Goal: Navigation & Orientation: Understand site structure

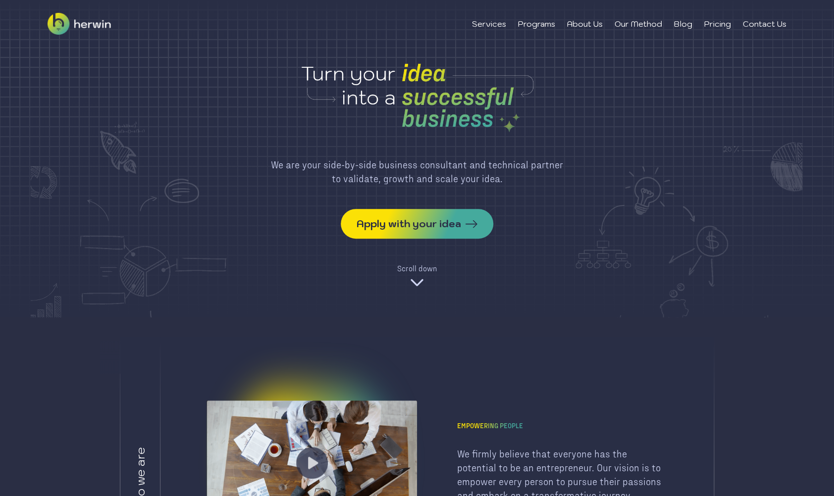
click at [421, 277] on img at bounding box center [417, 282] width 16 height 16
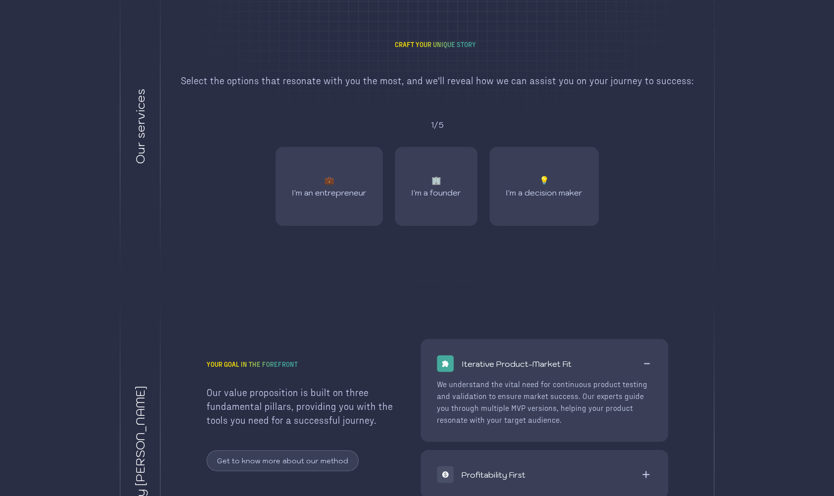
scroll to position [969, 0]
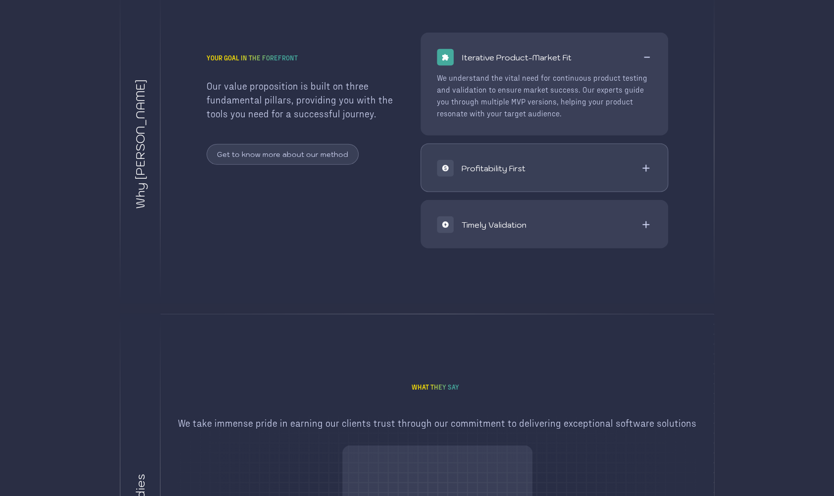
click at [591, 160] on div "Profitability First" at bounding box center [544, 168] width 215 height 17
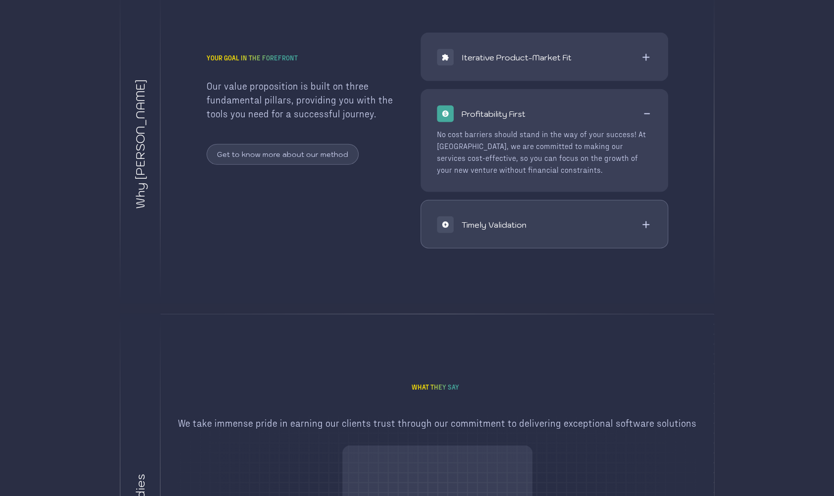
click at [610, 213] on div "Timely Validation" at bounding box center [544, 225] width 247 height 48
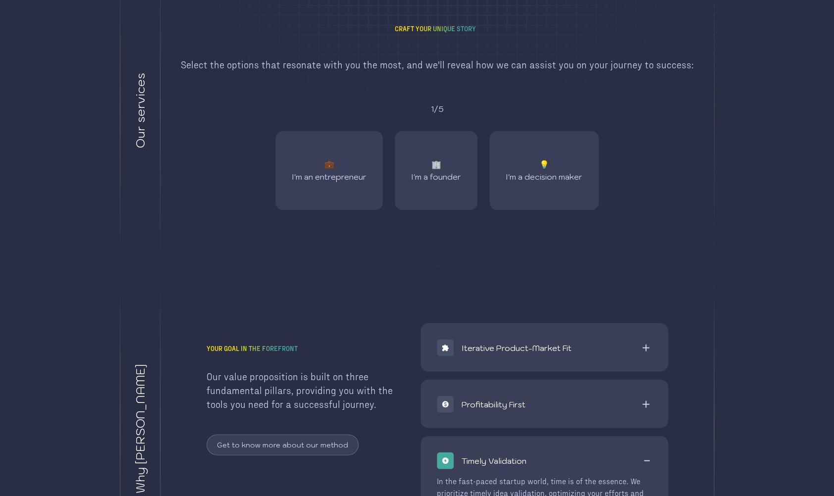
scroll to position [0, 0]
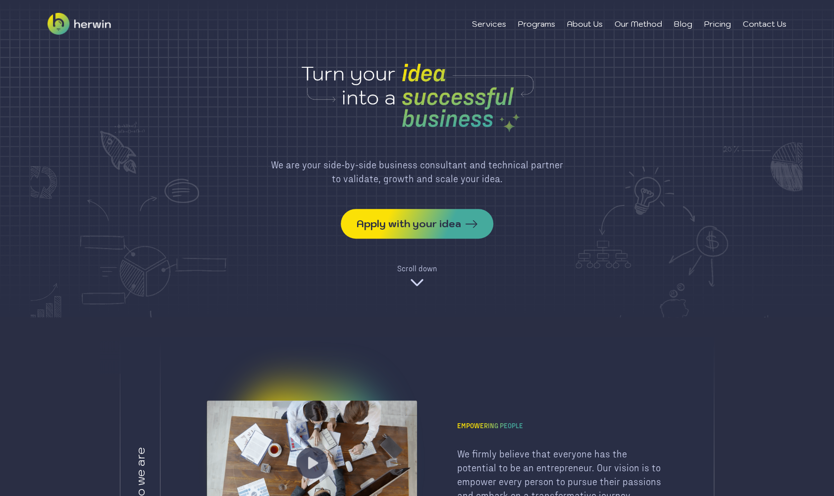
click at [421, 284] on img at bounding box center [417, 282] width 16 height 16
click at [570, 23] on li "About Us" at bounding box center [585, 24] width 36 height 12
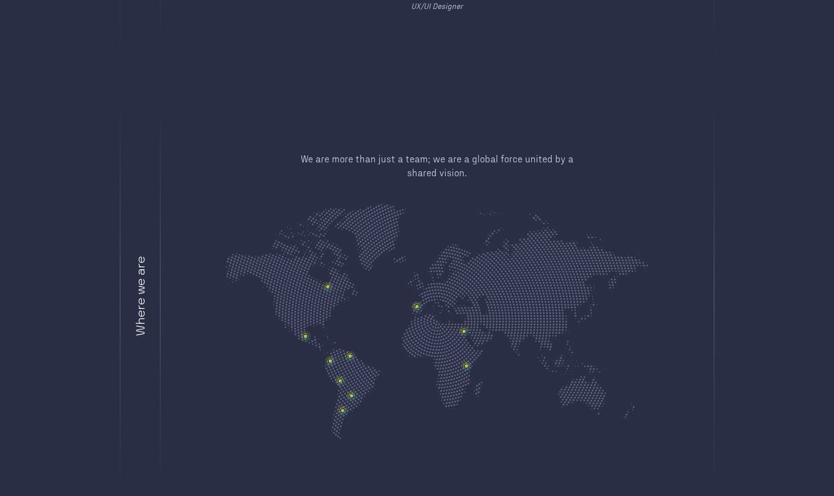
scroll to position [1021, 0]
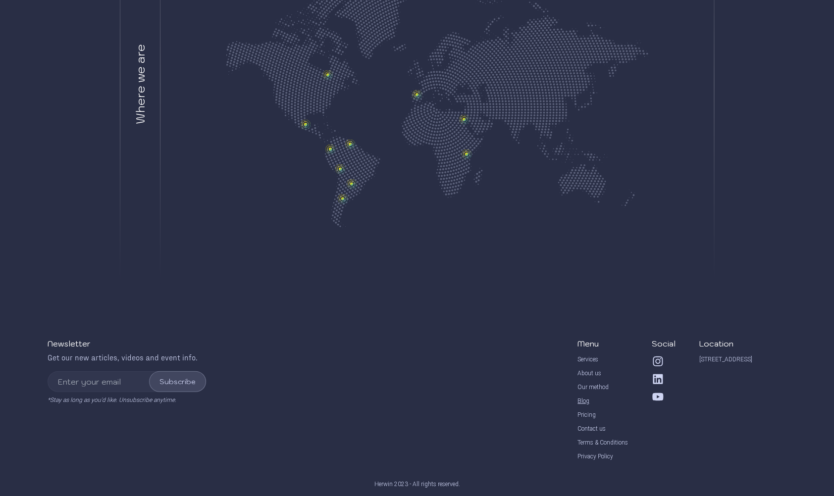
click at [587, 399] on div "Blog" at bounding box center [584, 401] width 12 height 8
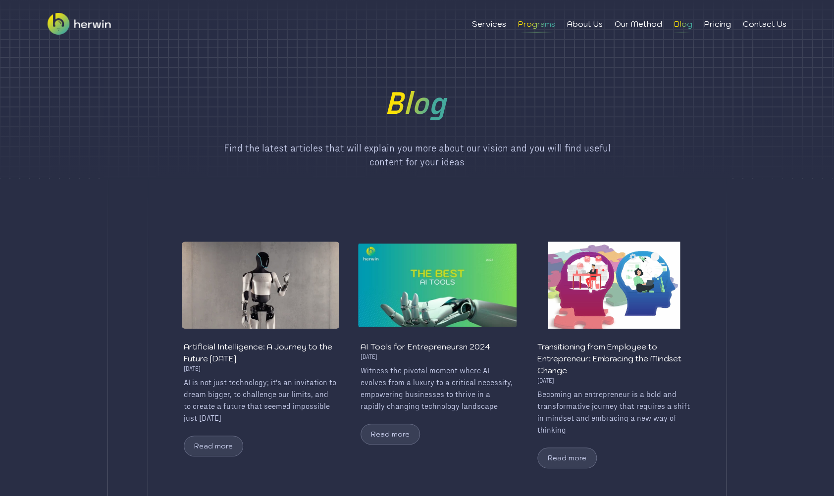
click at [539, 26] on li "Programs" at bounding box center [536, 24] width 37 height 12
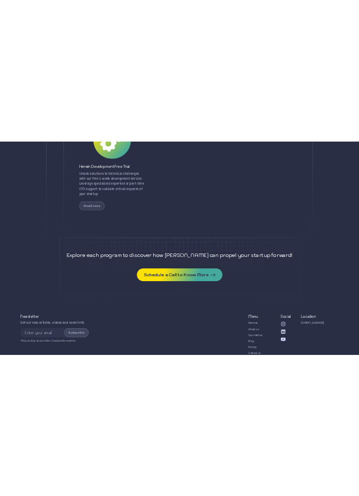
scroll to position [586, 0]
